Goal: Information Seeking & Learning: Check status

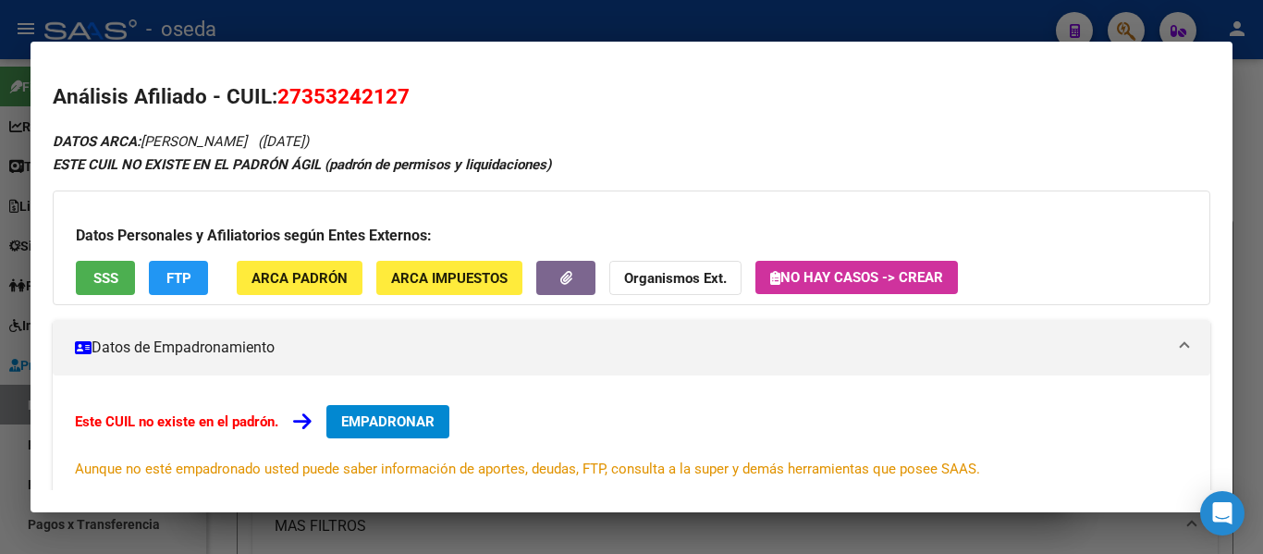
scroll to position [123, 0]
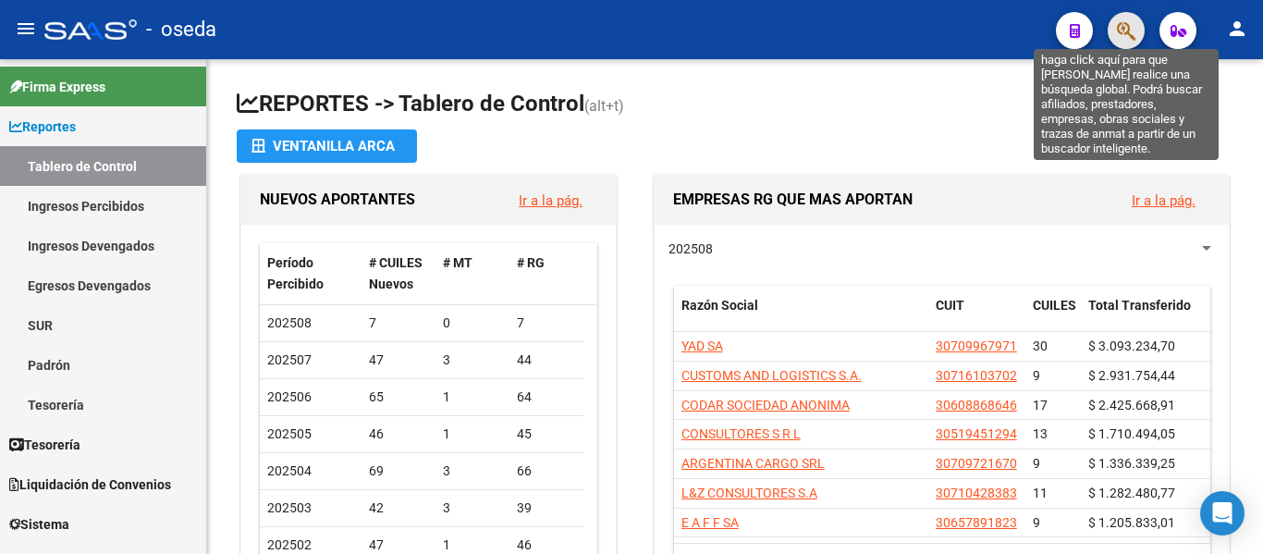
click at [1124, 35] on icon "button" at bounding box center [1126, 30] width 18 height 21
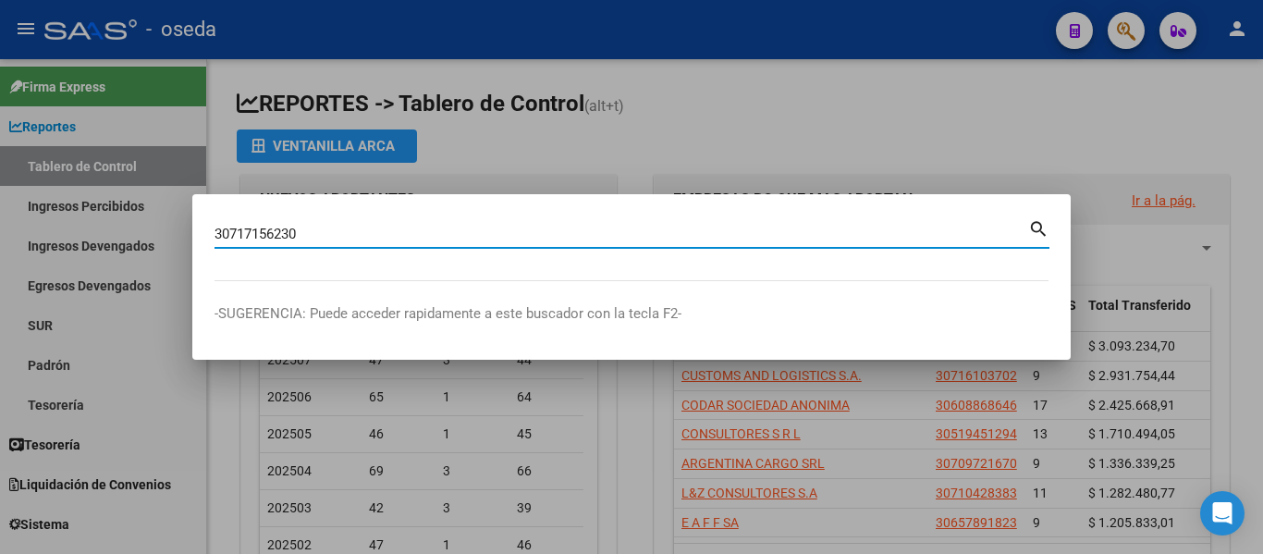
type input "30717156230"
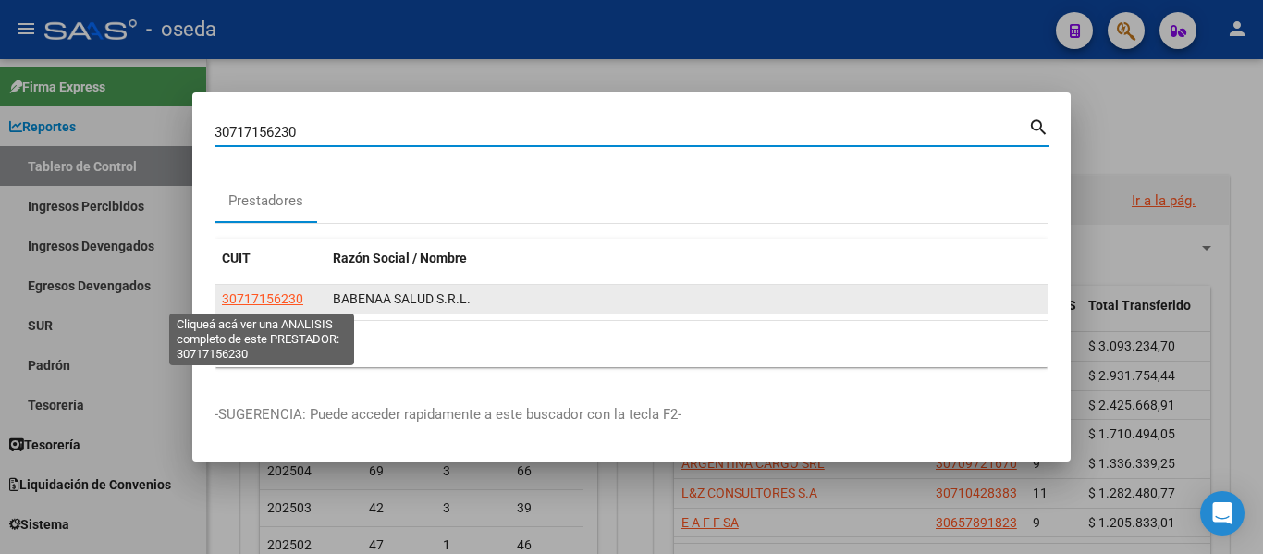
click at [251, 301] on span "30717156230" at bounding box center [262, 298] width 81 height 15
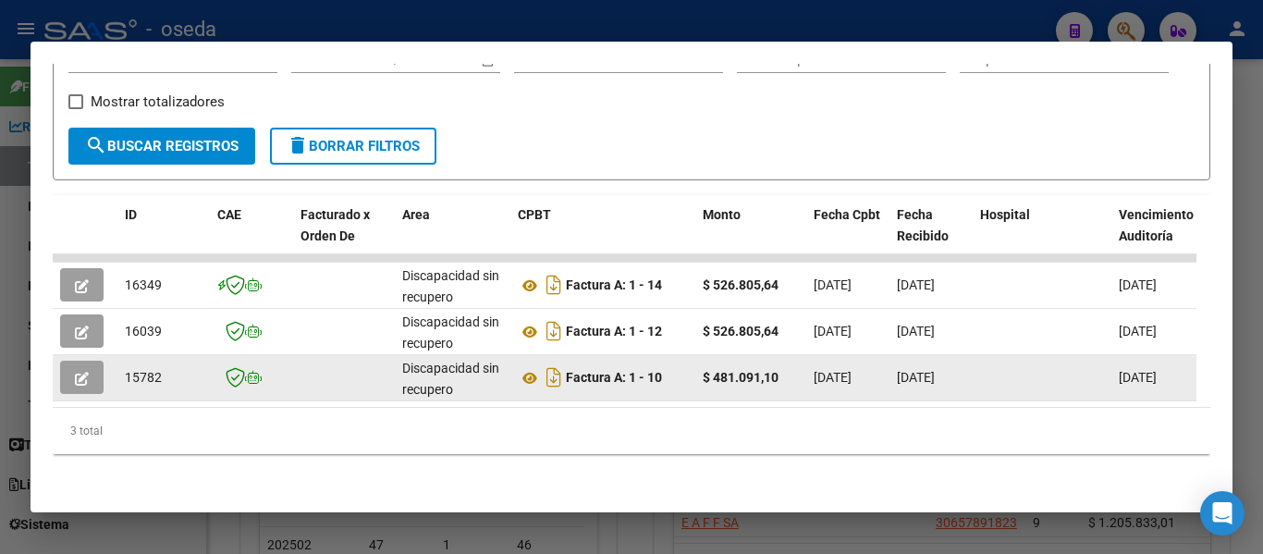
scroll to position [370, 0]
click at [557, 373] on icon "Descargar documento" at bounding box center [554, 377] width 24 height 30
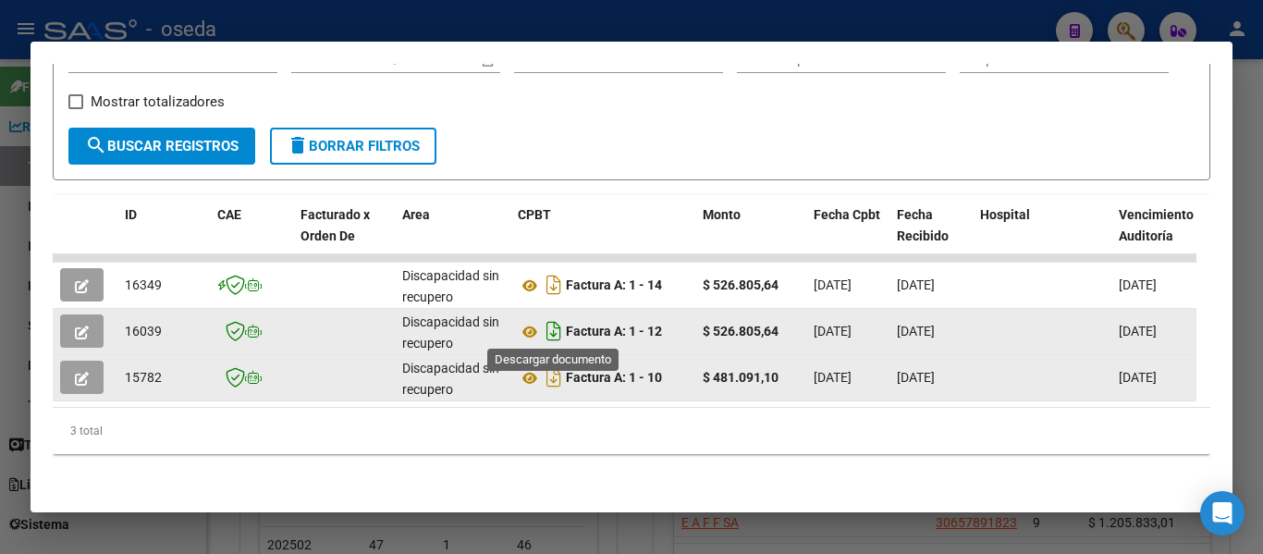
click at [546, 324] on icon "Descargar documento" at bounding box center [554, 331] width 24 height 30
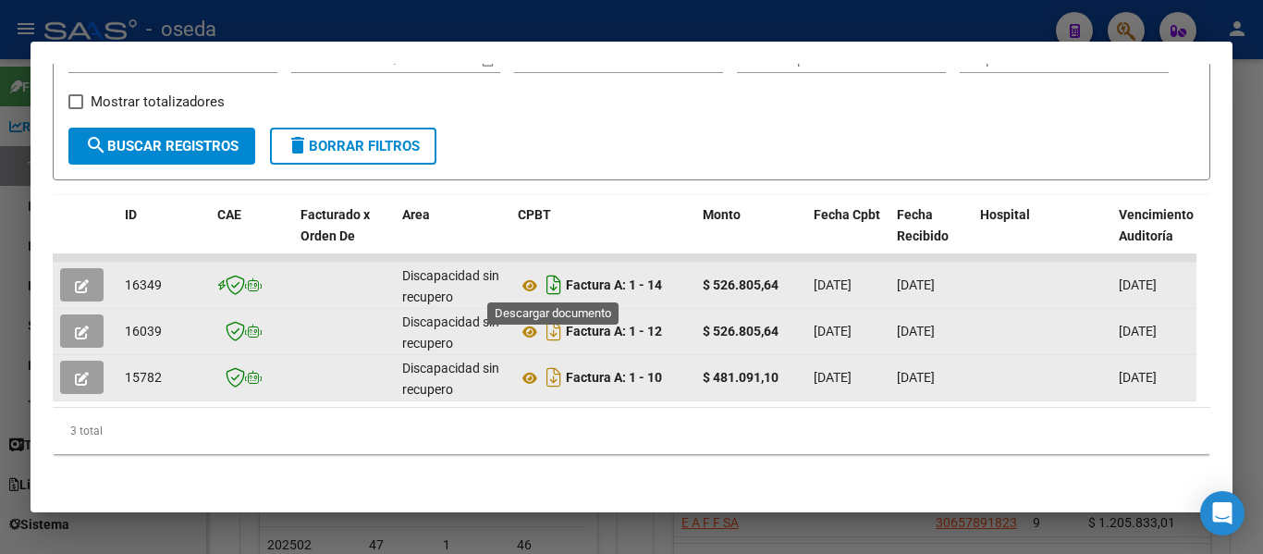
click at [552, 284] on icon "Descargar documento" at bounding box center [554, 285] width 24 height 30
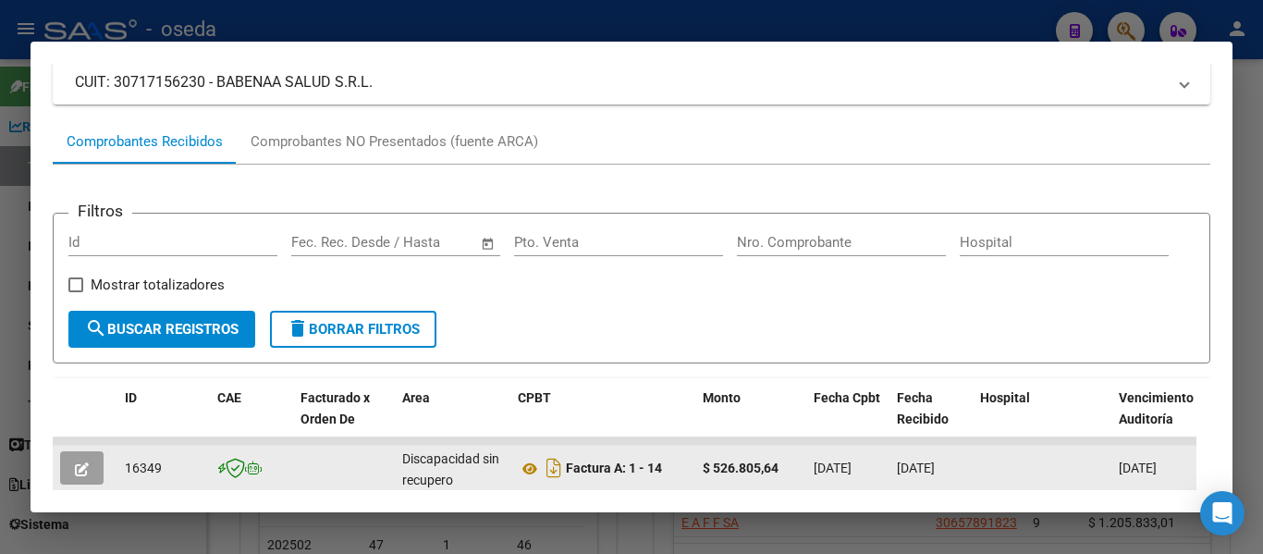
scroll to position [0, 0]
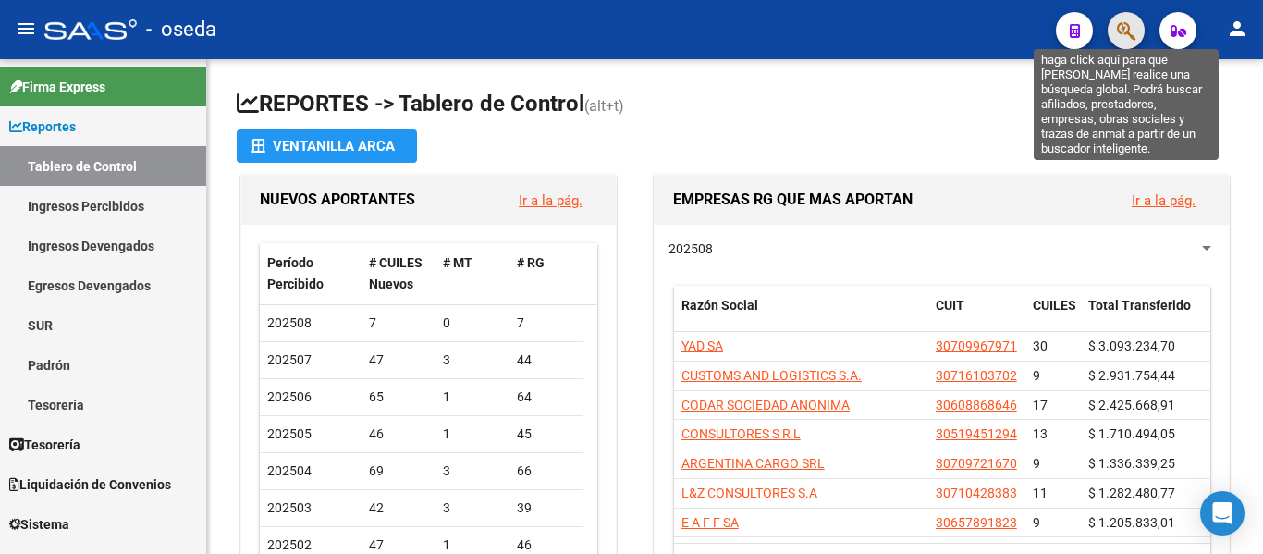
click at [1133, 36] on icon "button" at bounding box center [1126, 30] width 18 height 21
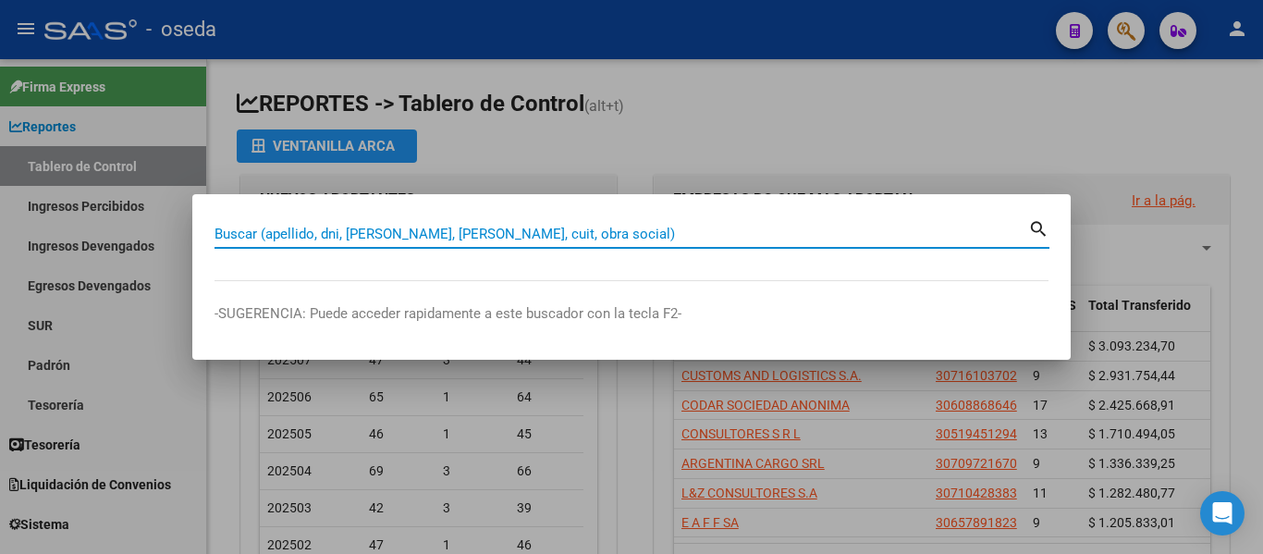
paste input "[EMAIL_ADDRESS][DOMAIN_NAME]"
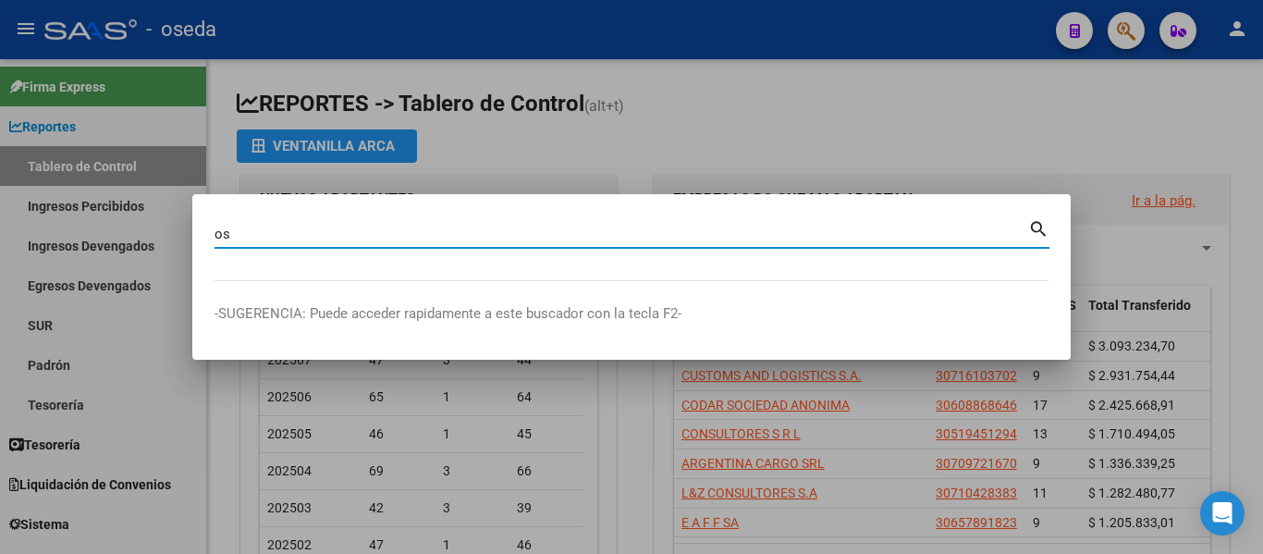
type input "o"
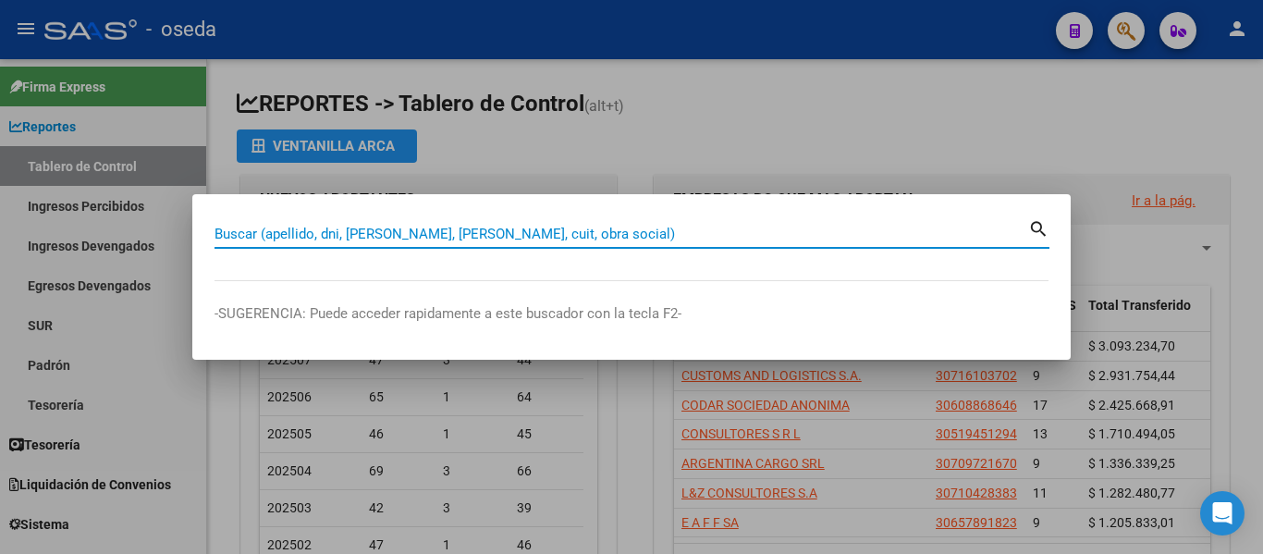
click at [371, 239] on input "Buscar (apellido, dni, [PERSON_NAME], [PERSON_NAME], cuit, obra social)" at bounding box center [622, 234] width 814 height 17
paste input "20182340058"
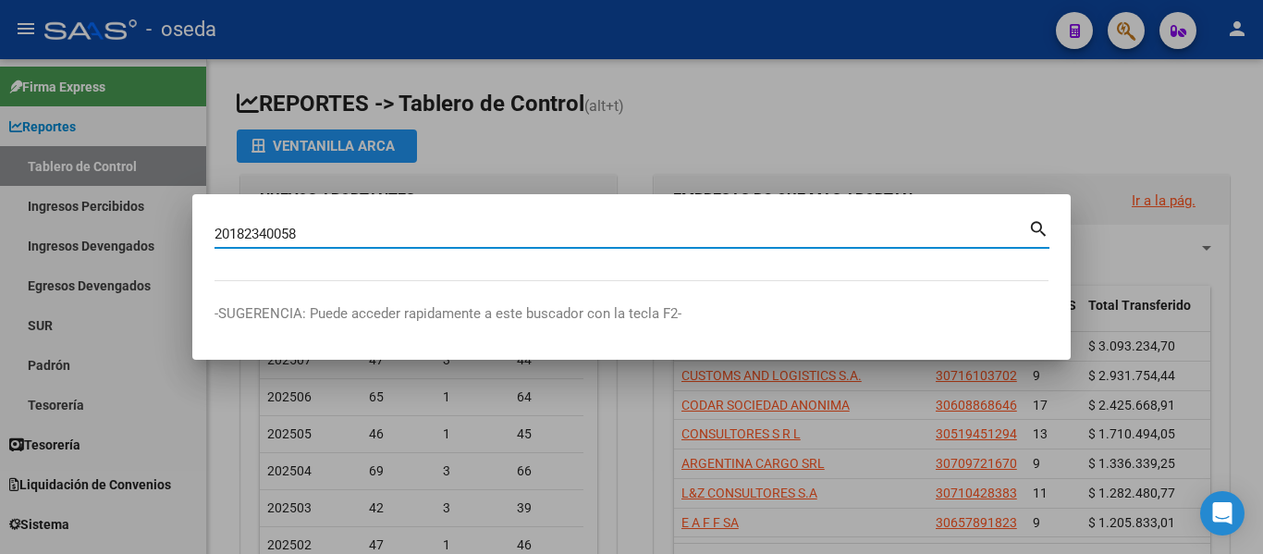
type input "20182340058"
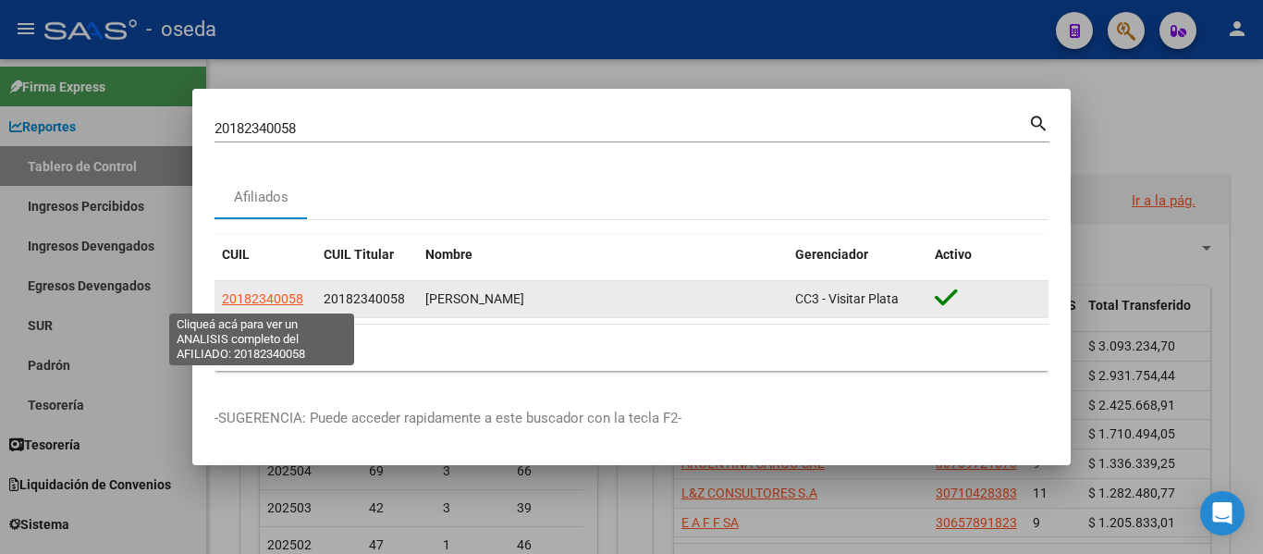
click at [274, 303] on span "20182340058" at bounding box center [262, 298] width 81 height 15
type textarea "20182340058"
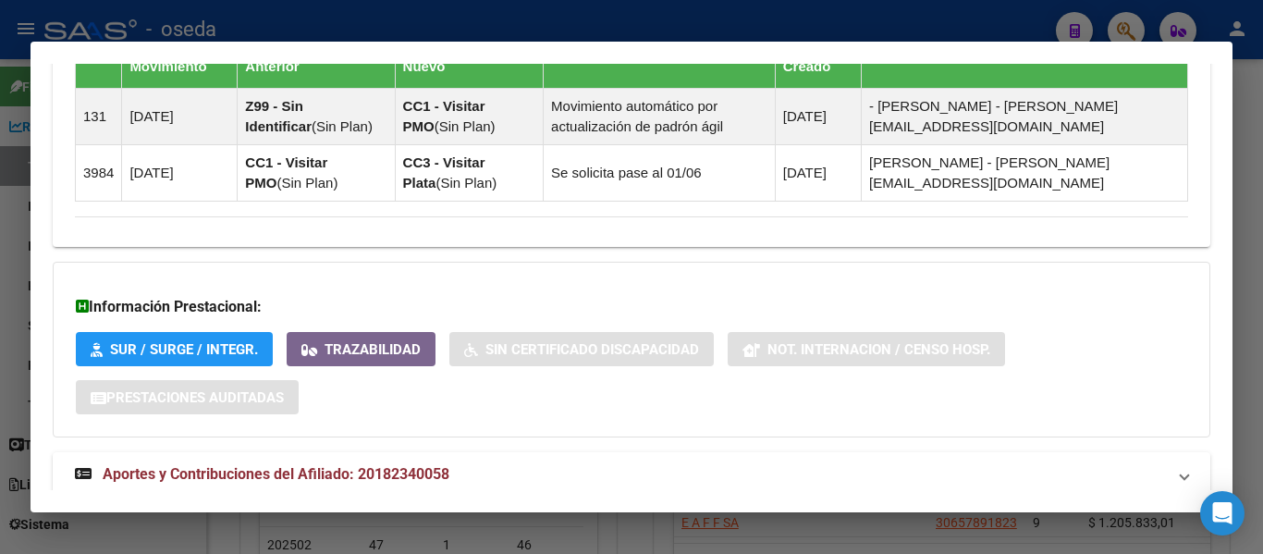
scroll to position [1301, 0]
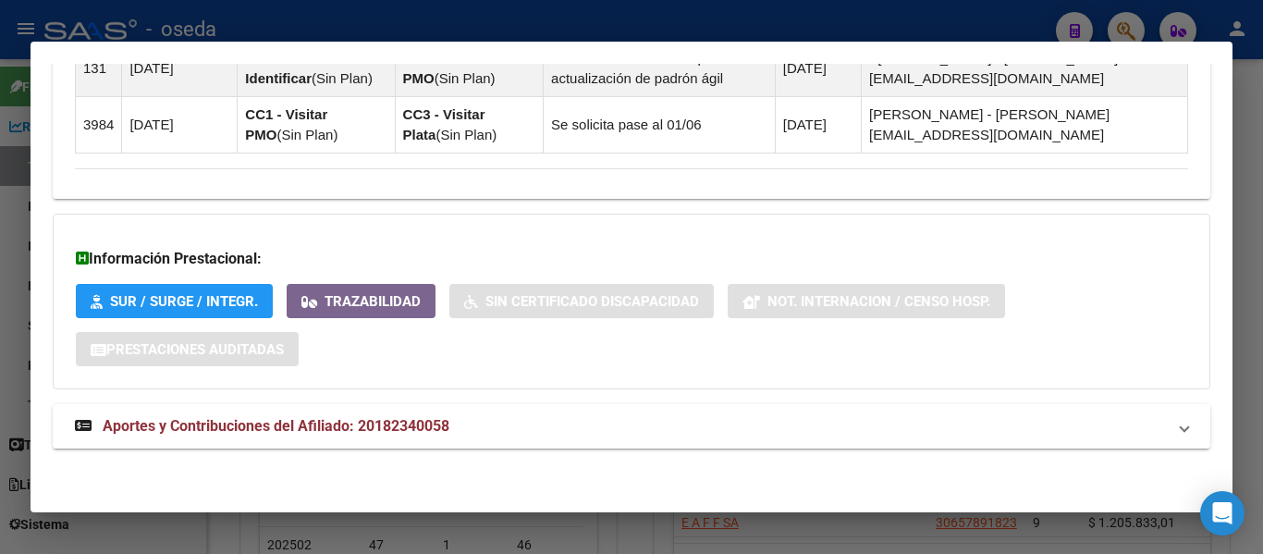
click at [378, 435] on span "Aportes y Contribuciones del Afiliado: 20182340058" at bounding box center [276, 426] width 347 height 18
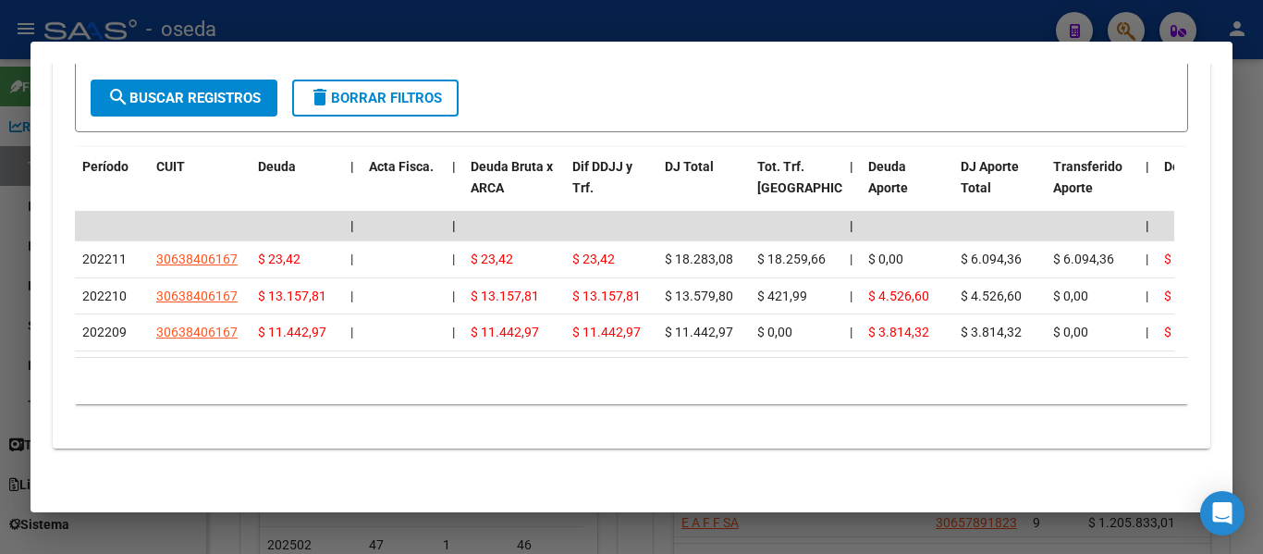
scroll to position [1578, 0]
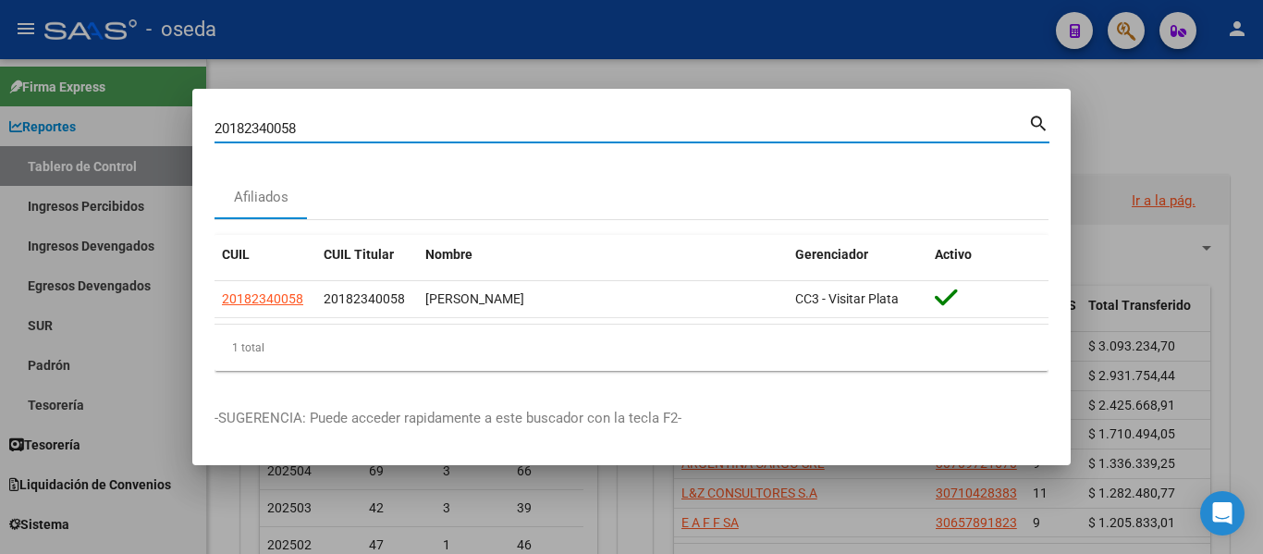
drag, startPoint x: 312, startPoint y: 128, endPoint x: 0, endPoint y: 66, distance: 317.7
click at [0, 66] on div "20182340058 Buscar (apellido, dni, cuil, nro traspaso, cuit, obra social) searc…" at bounding box center [631, 277] width 1263 height 554
paste input "362754470"
type input "20362754470"
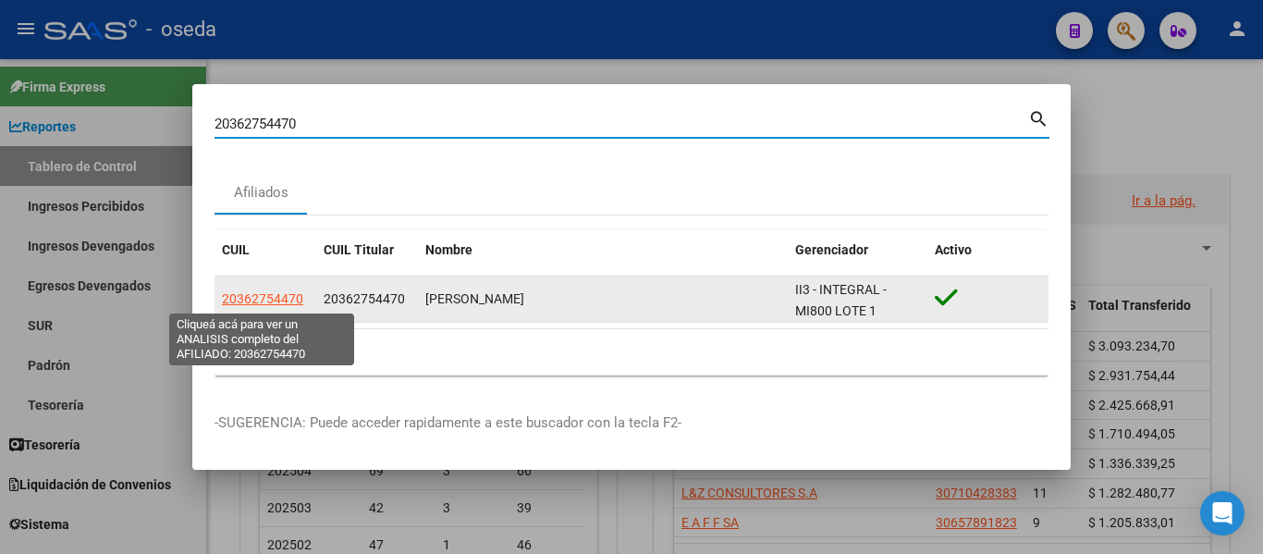
click at [271, 294] on span "20362754470" at bounding box center [262, 298] width 81 height 15
type textarea "20362754470"
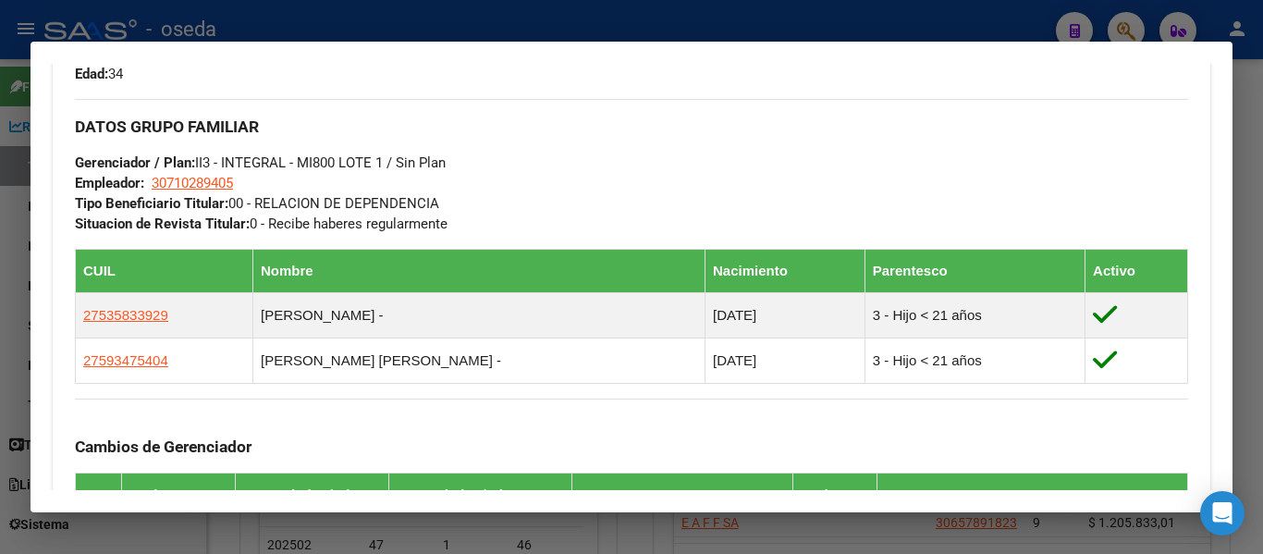
scroll to position [889, 0]
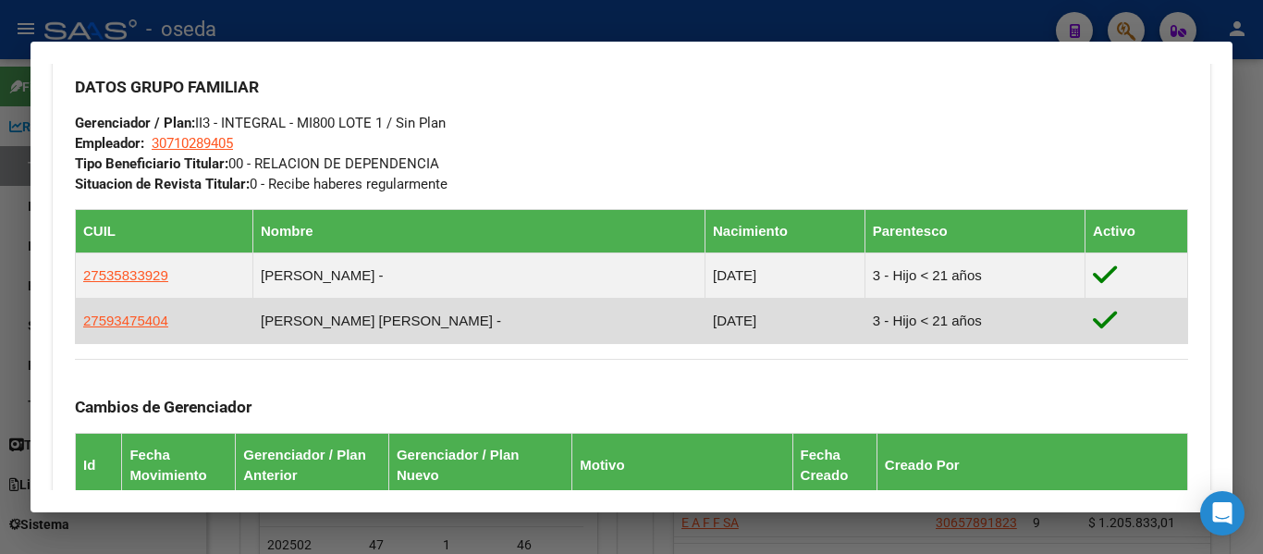
click at [395, 341] on td "[PERSON_NAME] [PERSON_NAME] -" at bounding box center [478, 321] width 452 height 45
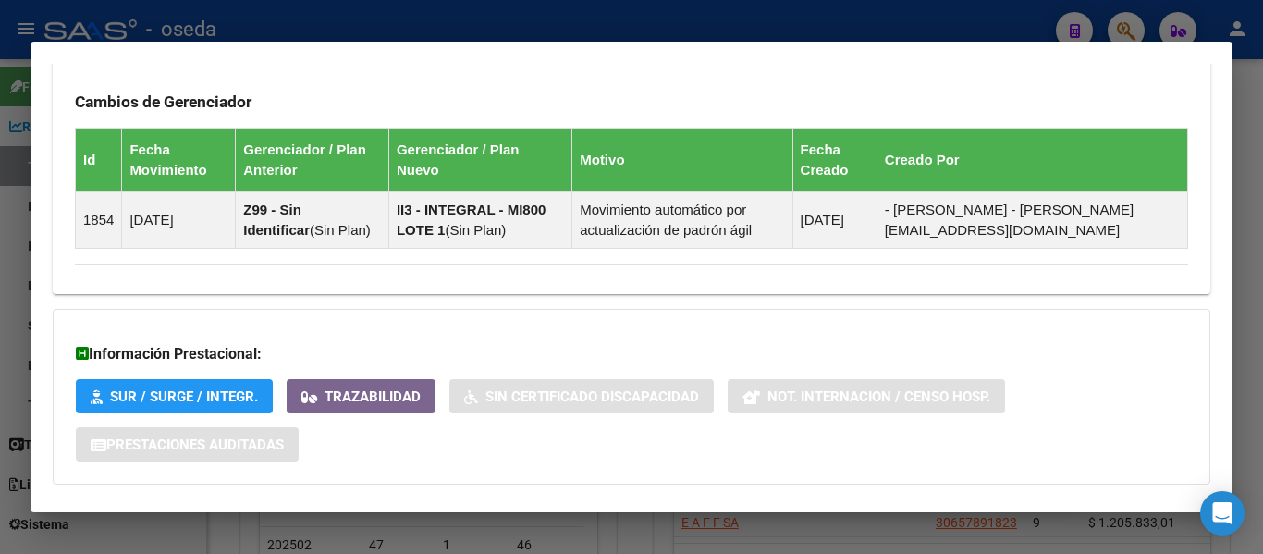
scroll to position [1290, 0]
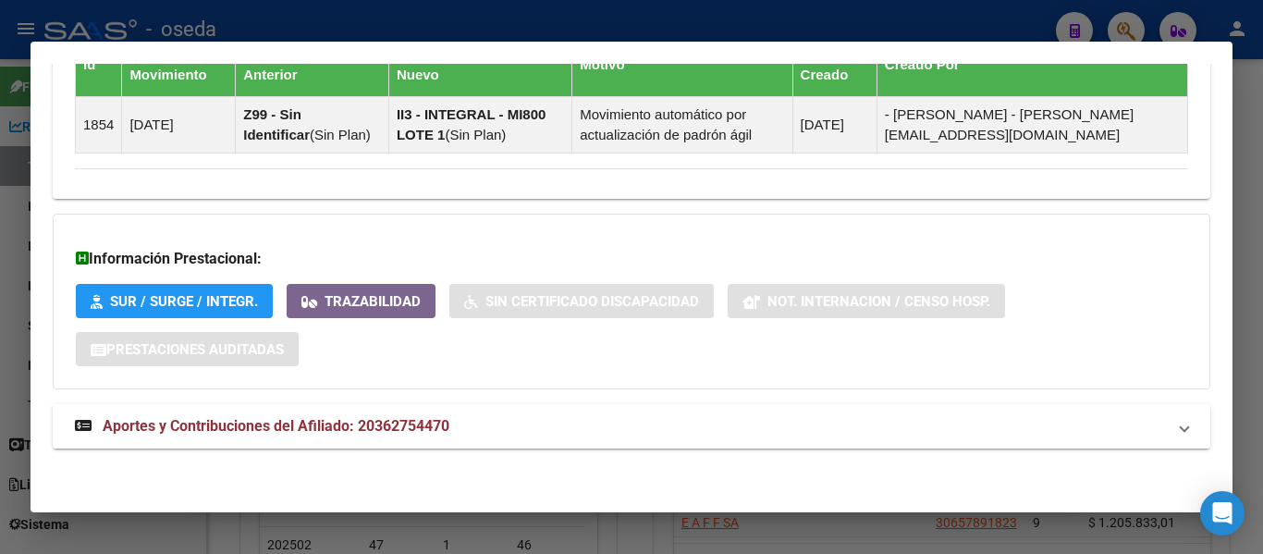
click at [341, 423] on span "Aportes y Contribuciones del Afiliado: 20362754470" at bounding box center [276, 426] width 347 height 18
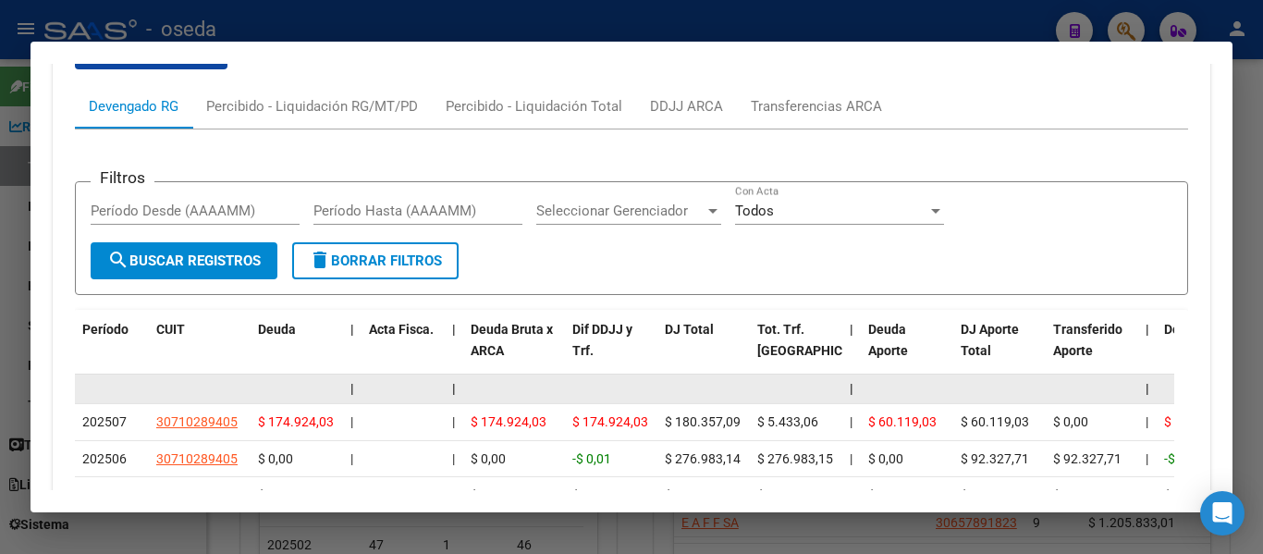
scroll to position [1768, 0]
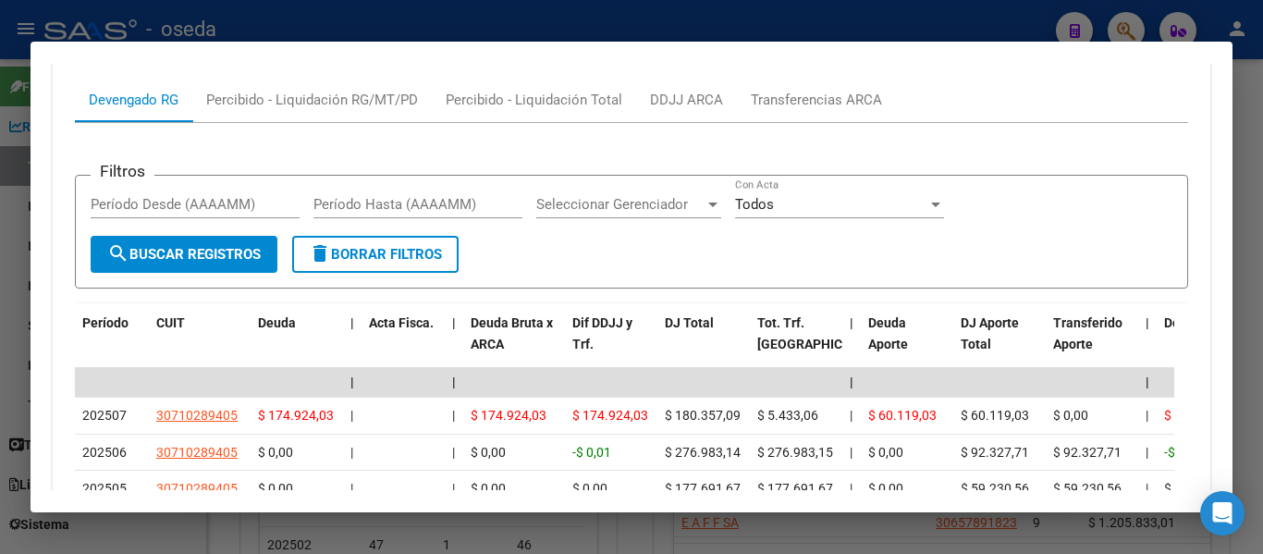
drag, startPoint x: 42, startPoint y: 81, endPoint x: 109, endPoint y: 88, distance: 67.8
click at [42, 81] on mat-dialog-content "Análisis Afiliado - CUIL: 20362754470 DATOS PADRÓN ÁGIL: [PERSON_NAME] | ACTIVO…" at bounding box center [632, 277] width 1202 height 426
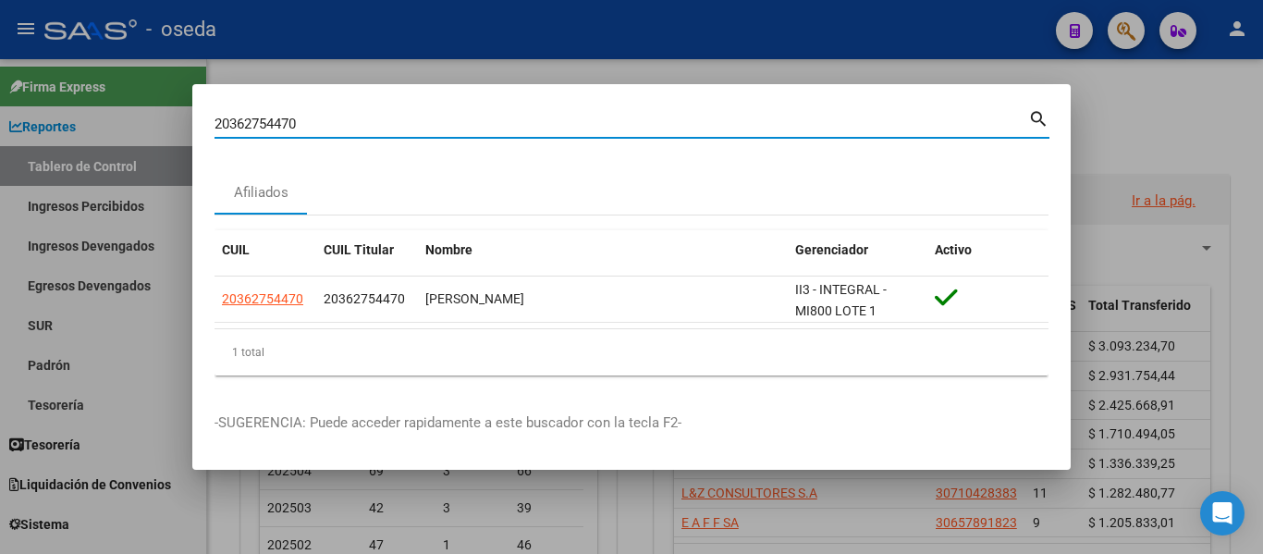
drag, startPoint x: 303, startPoint y: 129, endPoint x: 0, endPoint y: 86, distance: 306.2
click at [0, 86] on div "20362754470 Buscar (apellido, dni, cuil, [PERSON_NAME], cuit, obra social) sear…" at bounding box center [631, 277] width 1263 height 554
paste input "7359736016"
type input "27359736016"
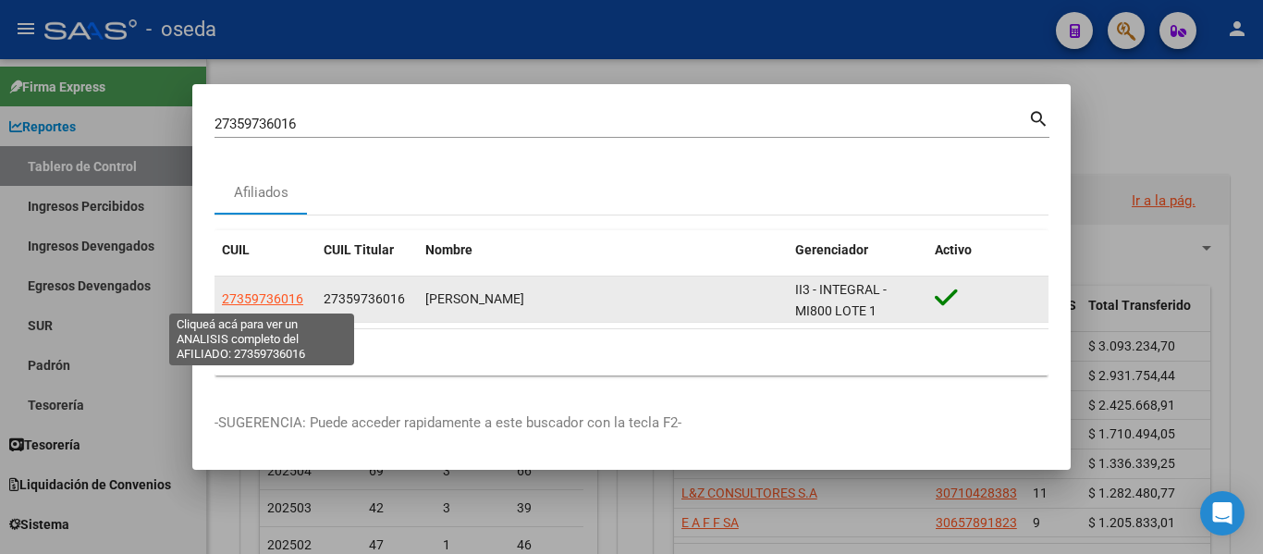
click at [256, 300] on span "27359736016" at bounding box center [262, 298] width 81 height 15
type textarea "27359736016"
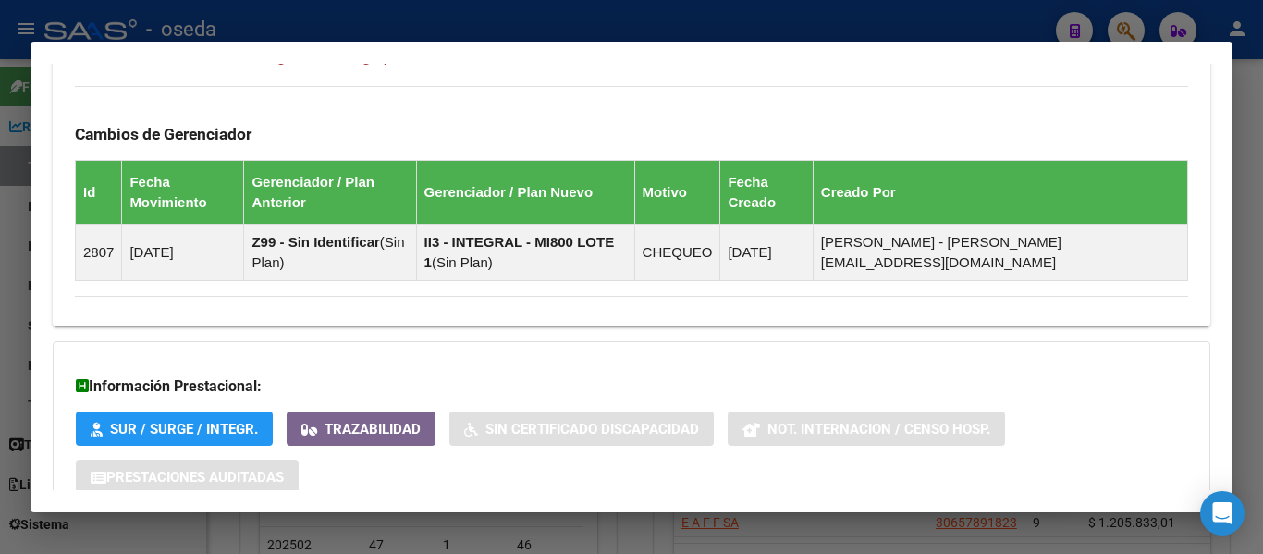
scroll to position [1162, 0]
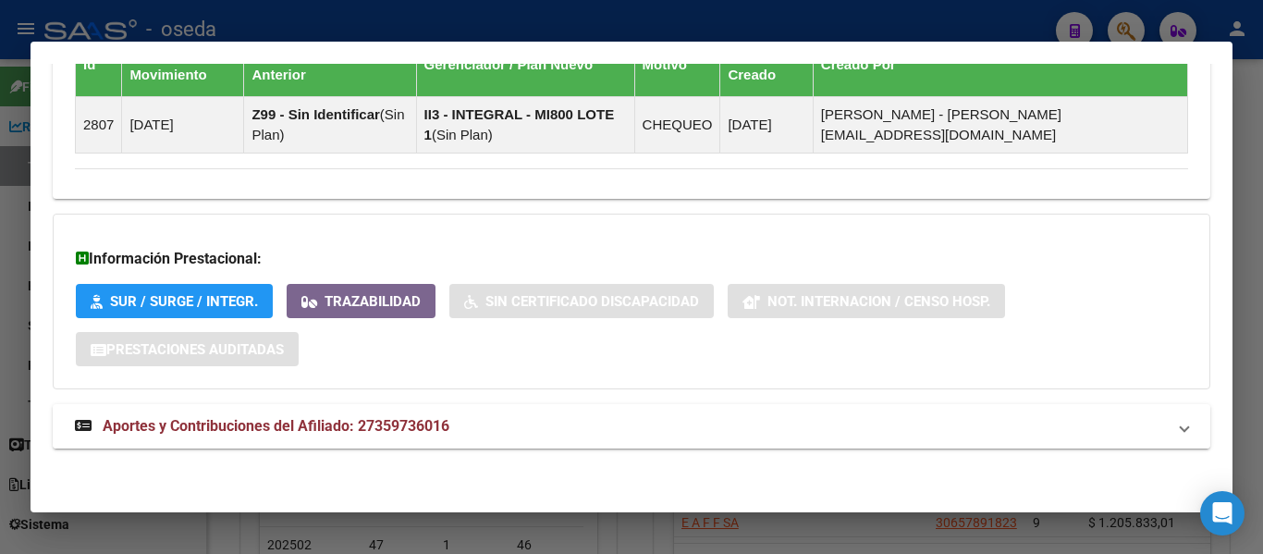
click at [336, 432] on span "Aportes y Contribuciones del Afiliado: 27359736016" at bounding box center [276, 426] width 347 height 18
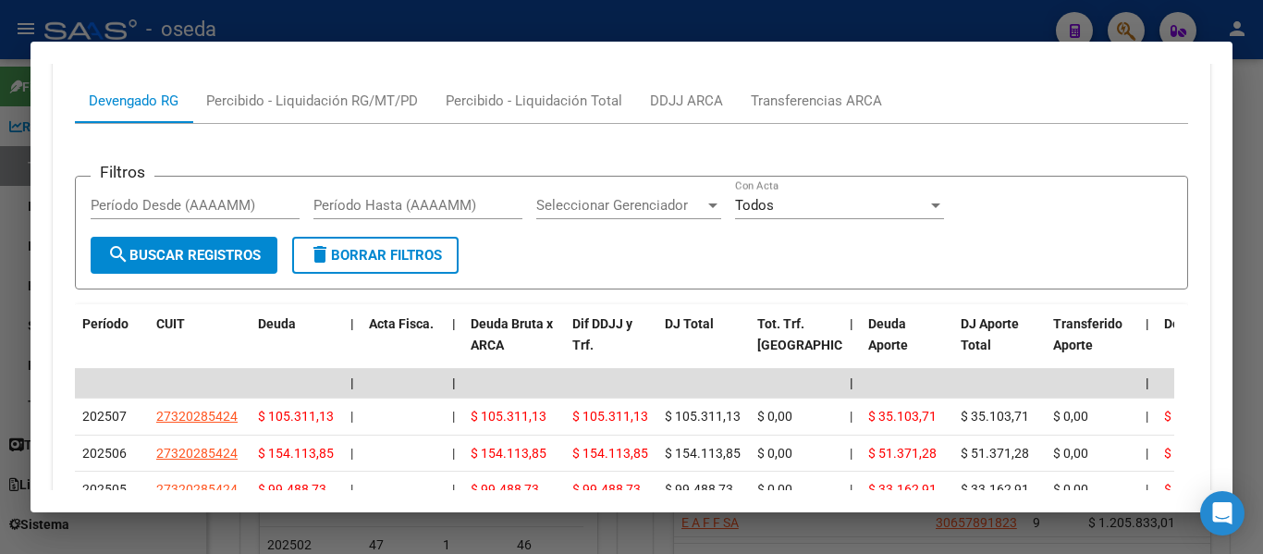
scroll to position [1640, 0]
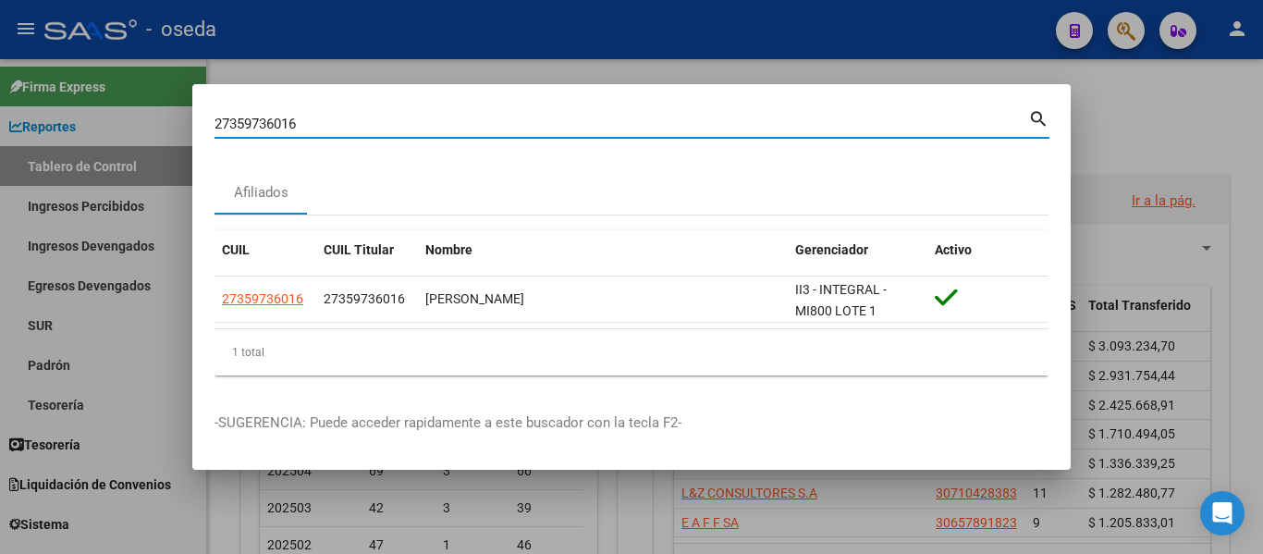
drag, startPoint x: 324, startPoint y: 126, endPoint x: 0, endPoint y: 51, distance: 332.2
click at [0, 51] on div "27359736016 Buscar (apellido, dni, cuil, nro traspaso, cuit, obra social) searc…" at bounding box center [631, 277] width 1263 height 554
paste input "184685898"
type input "27184685898"
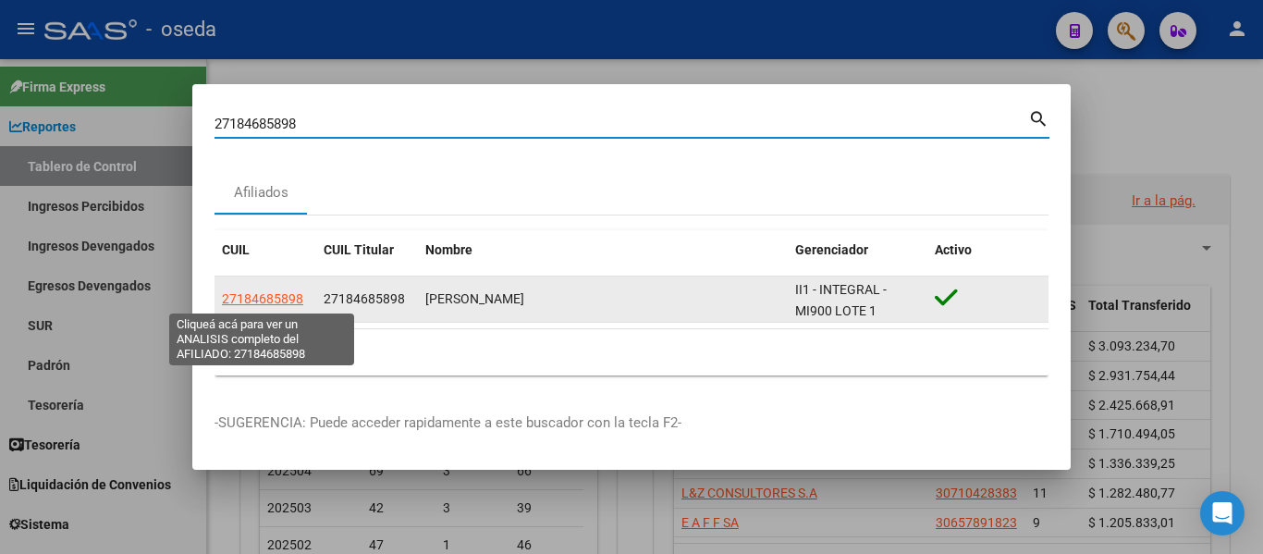
click at [272, 301] on span "27184685898" at bounding box center [262, 298] width 81 height 15
type textarea "27184685898"
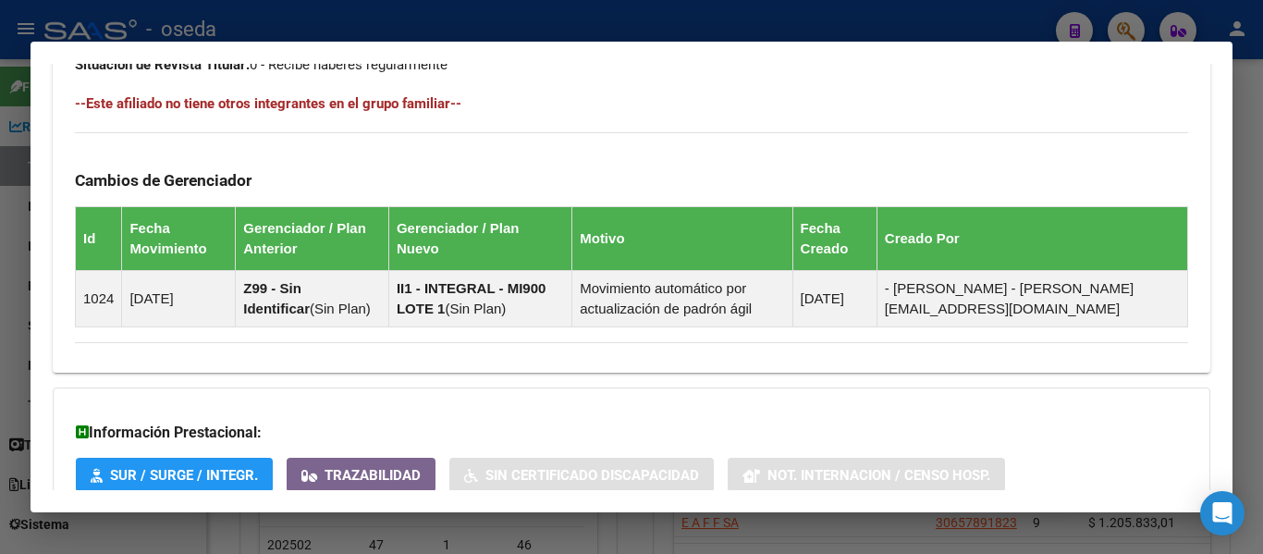
scroll to position [1167, 0]
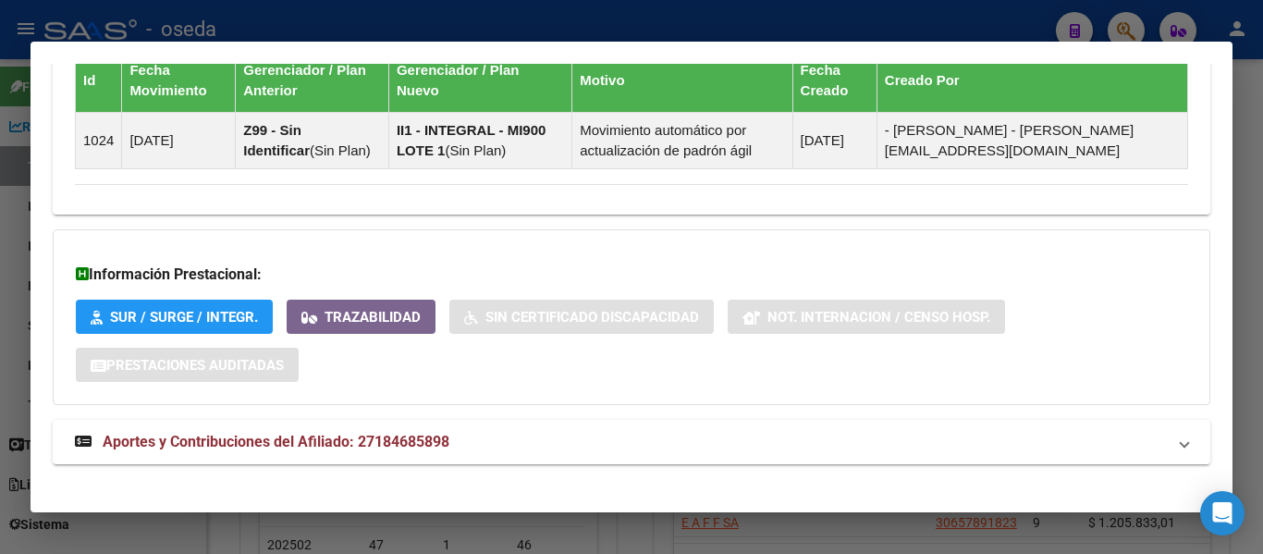
drag, startPoint x: 309, startPoint y: 442, endPoint x: 375, endPoint y: 415, distance: 71.8
click at [309, 442] on span "Aportes y Contribuciones del Afiliado: 27184685898" at bounding box center [276, 442] width 347 height 18
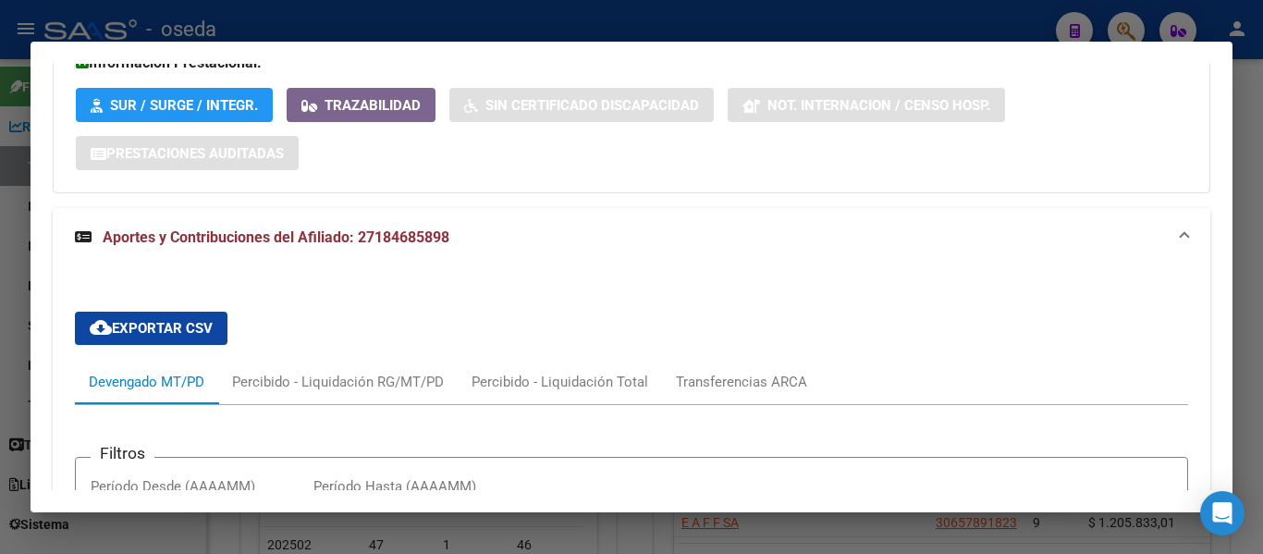
scroll to position [1373, 0]
